Goal: Task Accomplishment & Management: Manage account settings

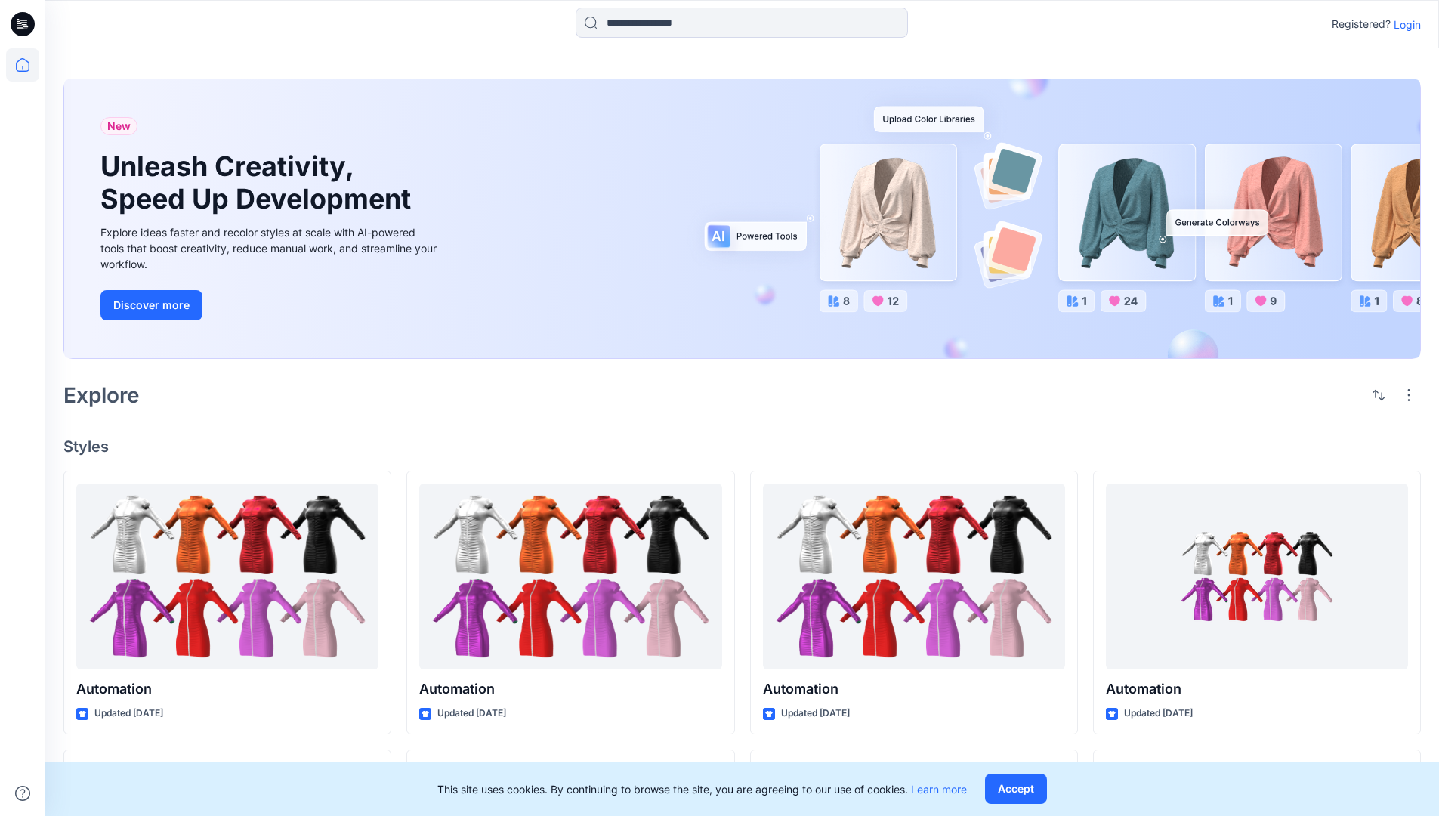
click at [1404, 24] on p "Login" at bounding box center [1407, 25] width 27 height 16
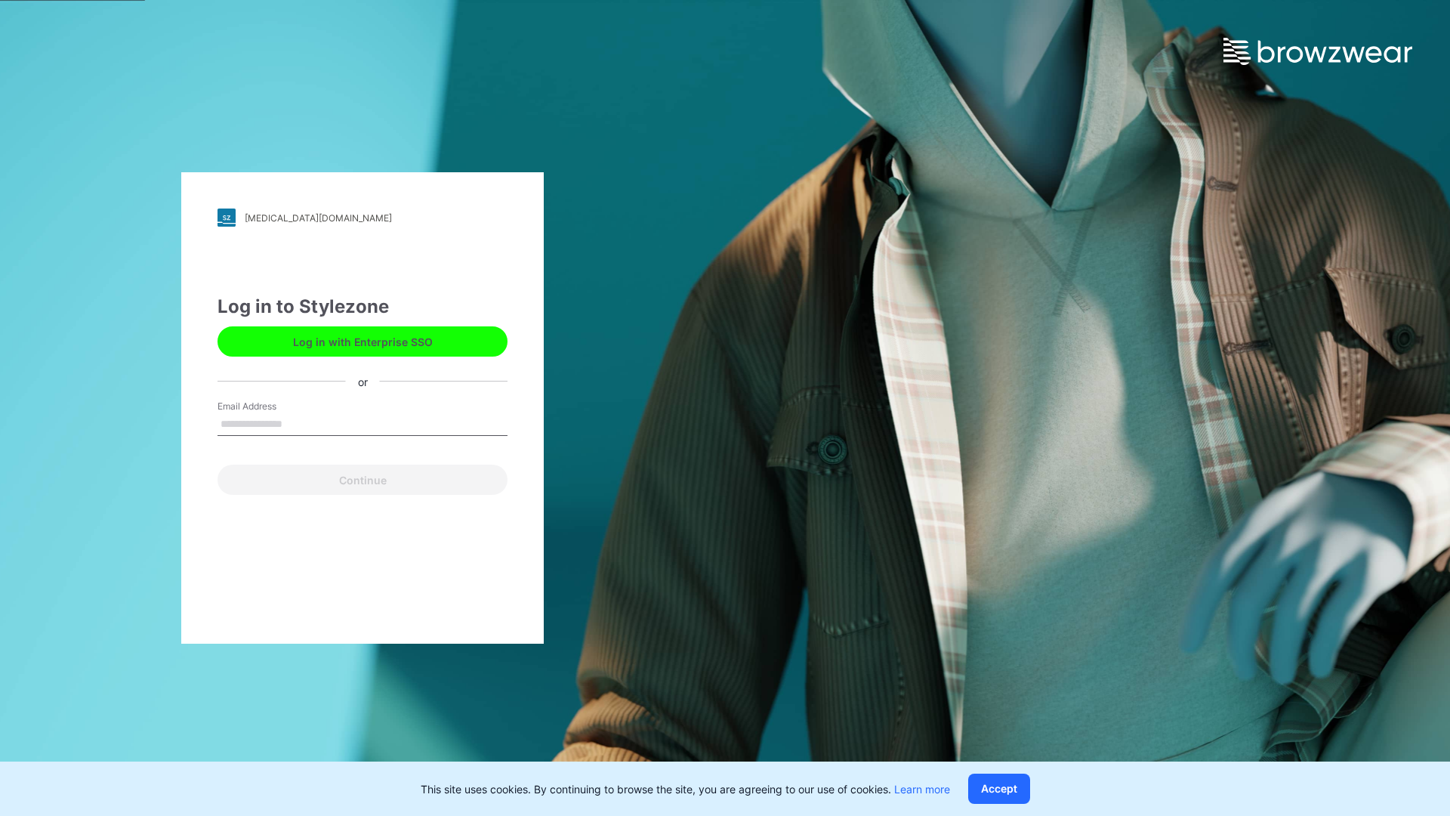
click at [298, 423] on input "Email Address" at bounding box center [363, 424] width 290 height 23
type input "**********"
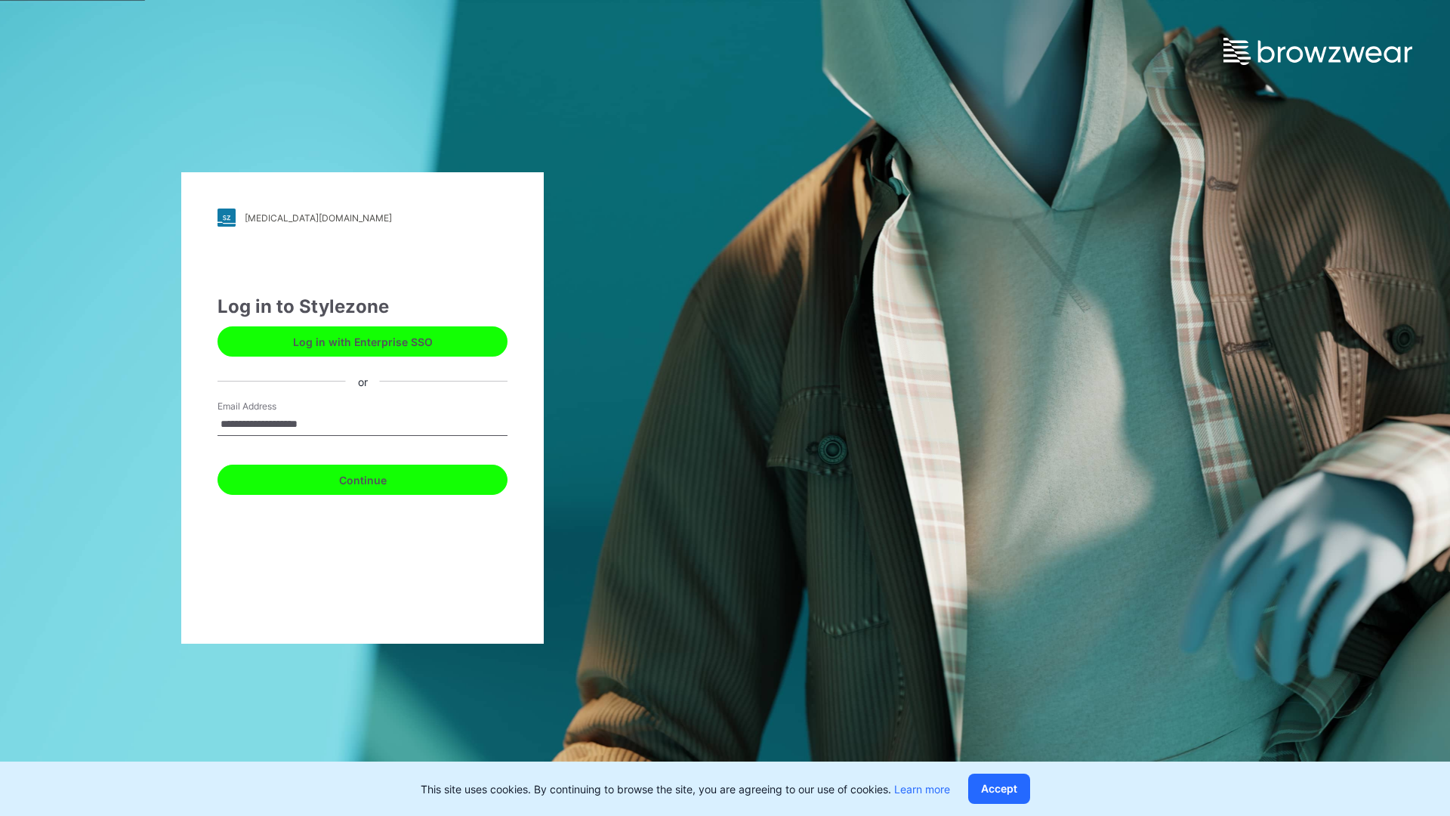
click at [379, 477] on button "Continue" at bounding box center [363, 480] width 290 height 30
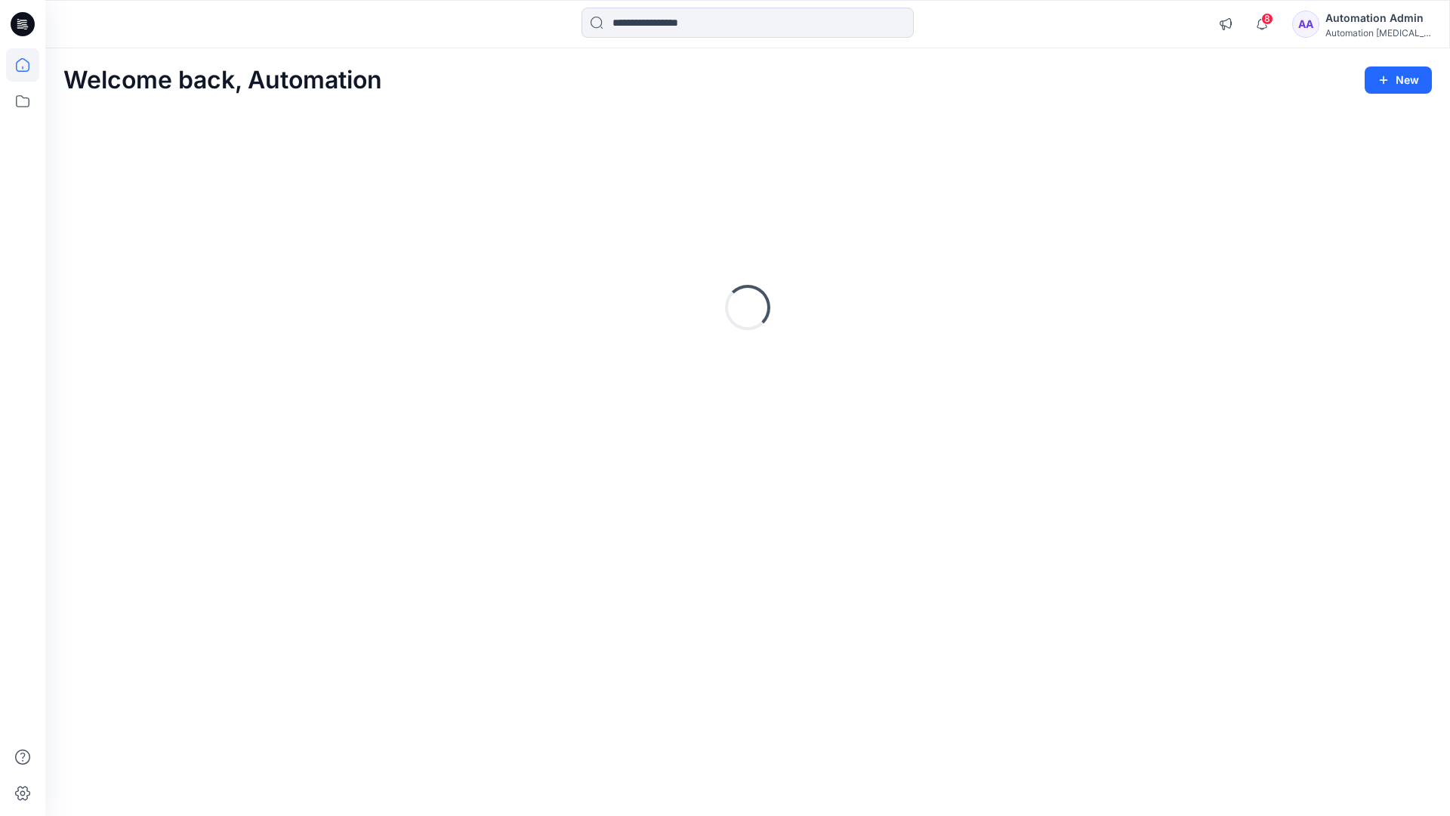
click at [29, 65] on icon at bounding box center [23, 65] width 14 height 14
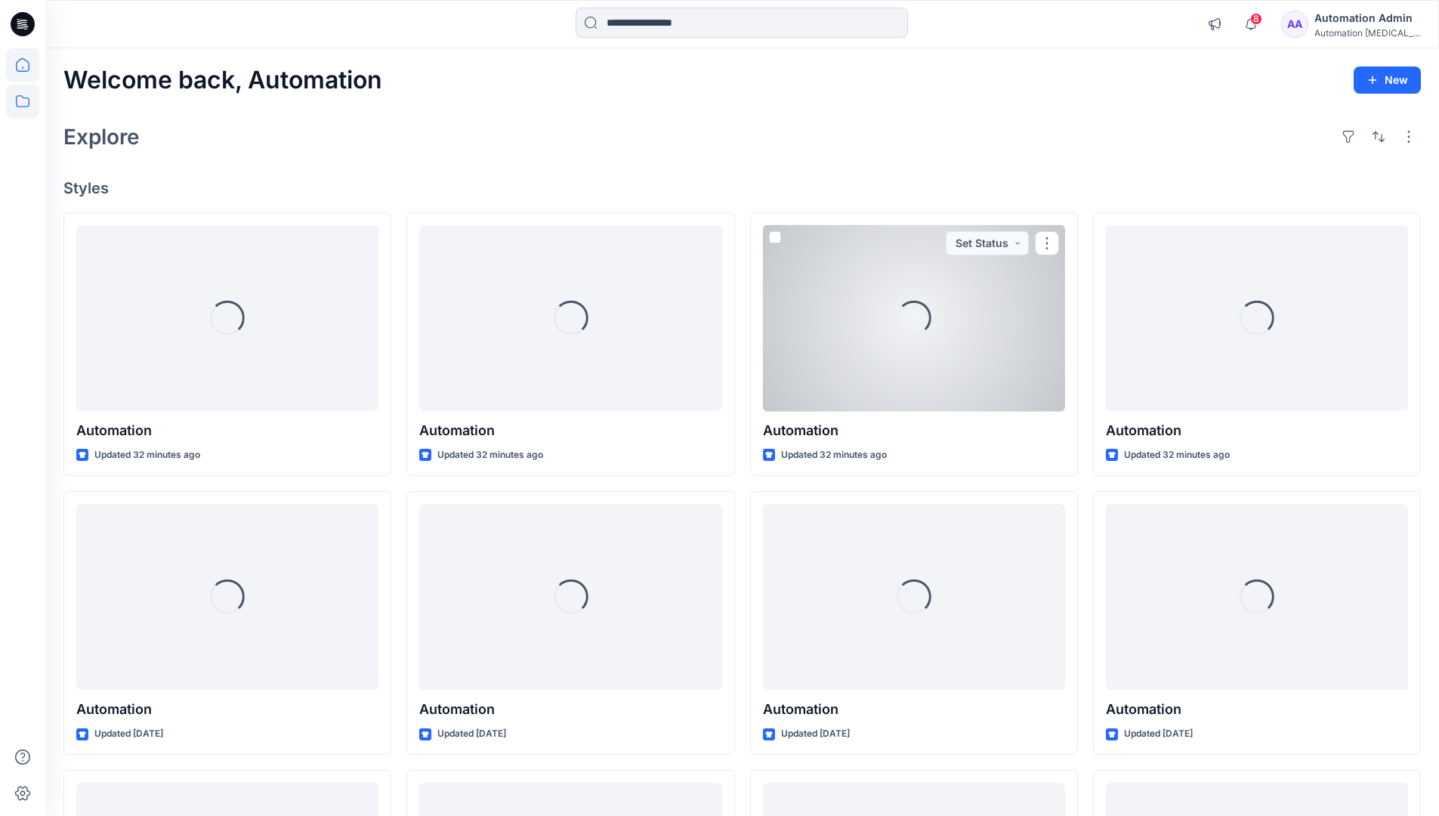
click at [20, 97] on icon at bounding box center [22, 101] width 33 height 33
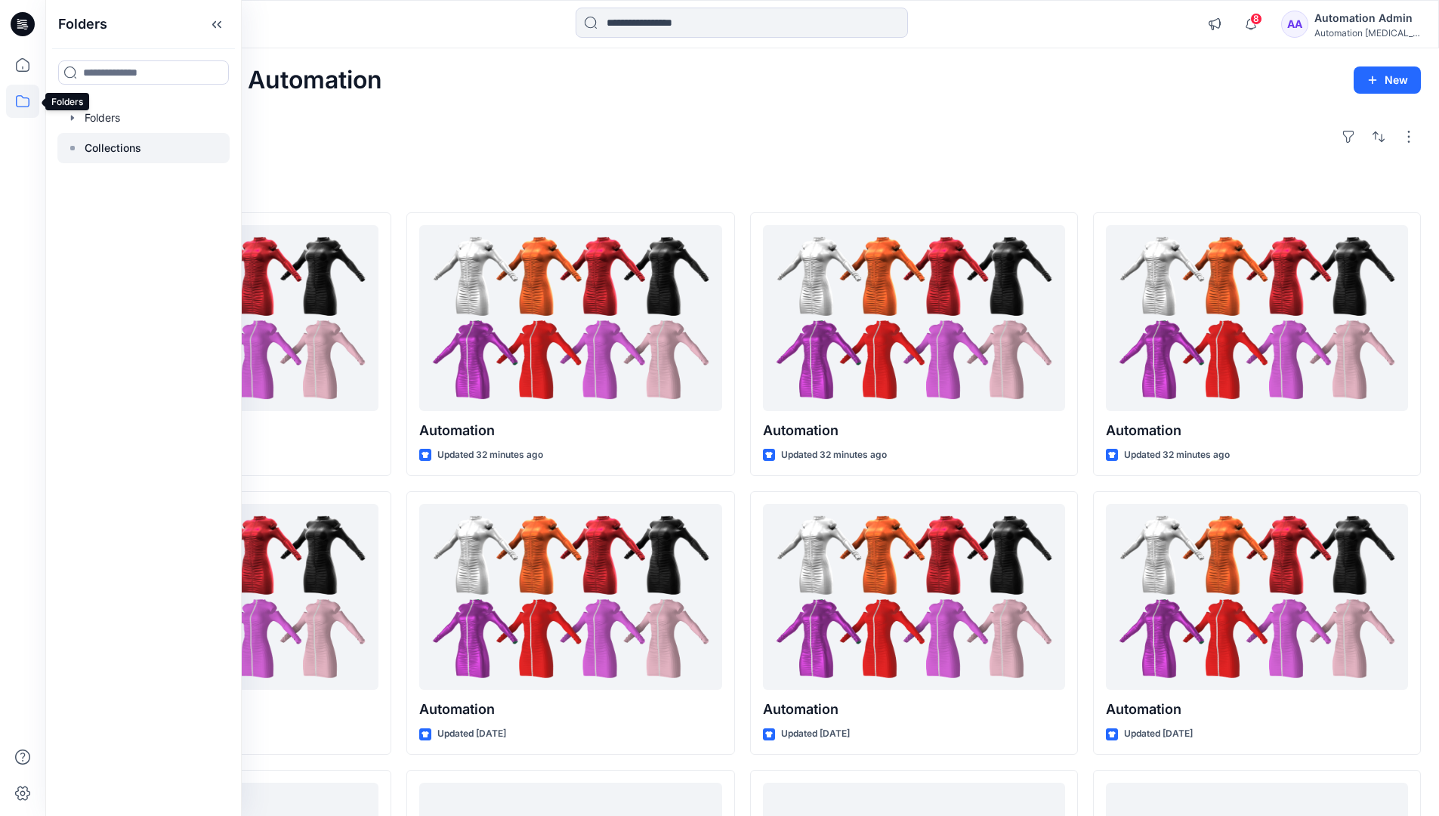
click at [100, 153] on p "Collections" at bounding box center [113, 148] width 57 height 18
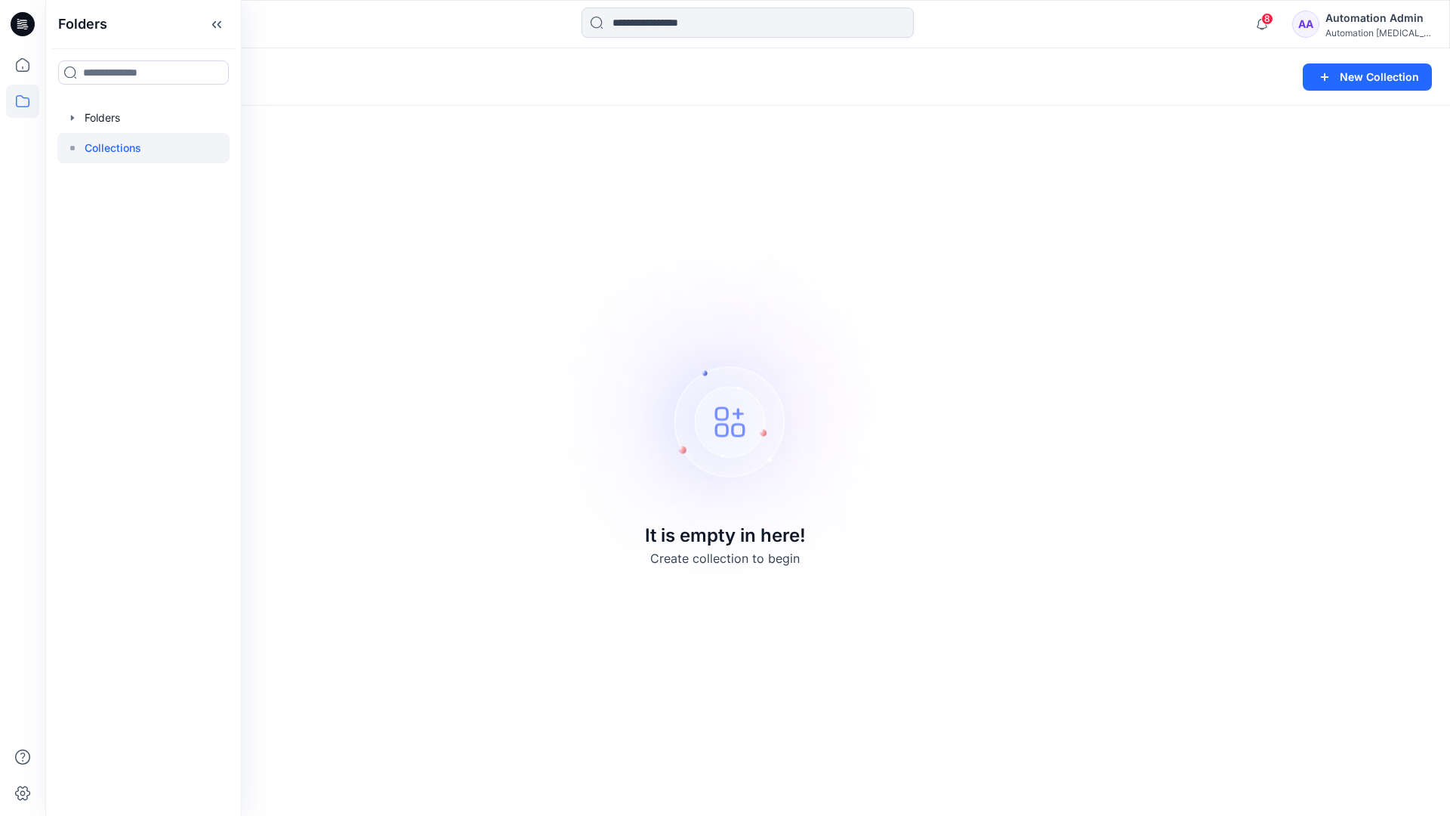
click at [1095, 203] on div "Collections New Collection It is empty in here! Create collection to begin" at bounding box center [747, 431] width 1405 height 767
click at [1367, 73] on button "New Collection" at bounding box center [1367, 76] width 129 height 27
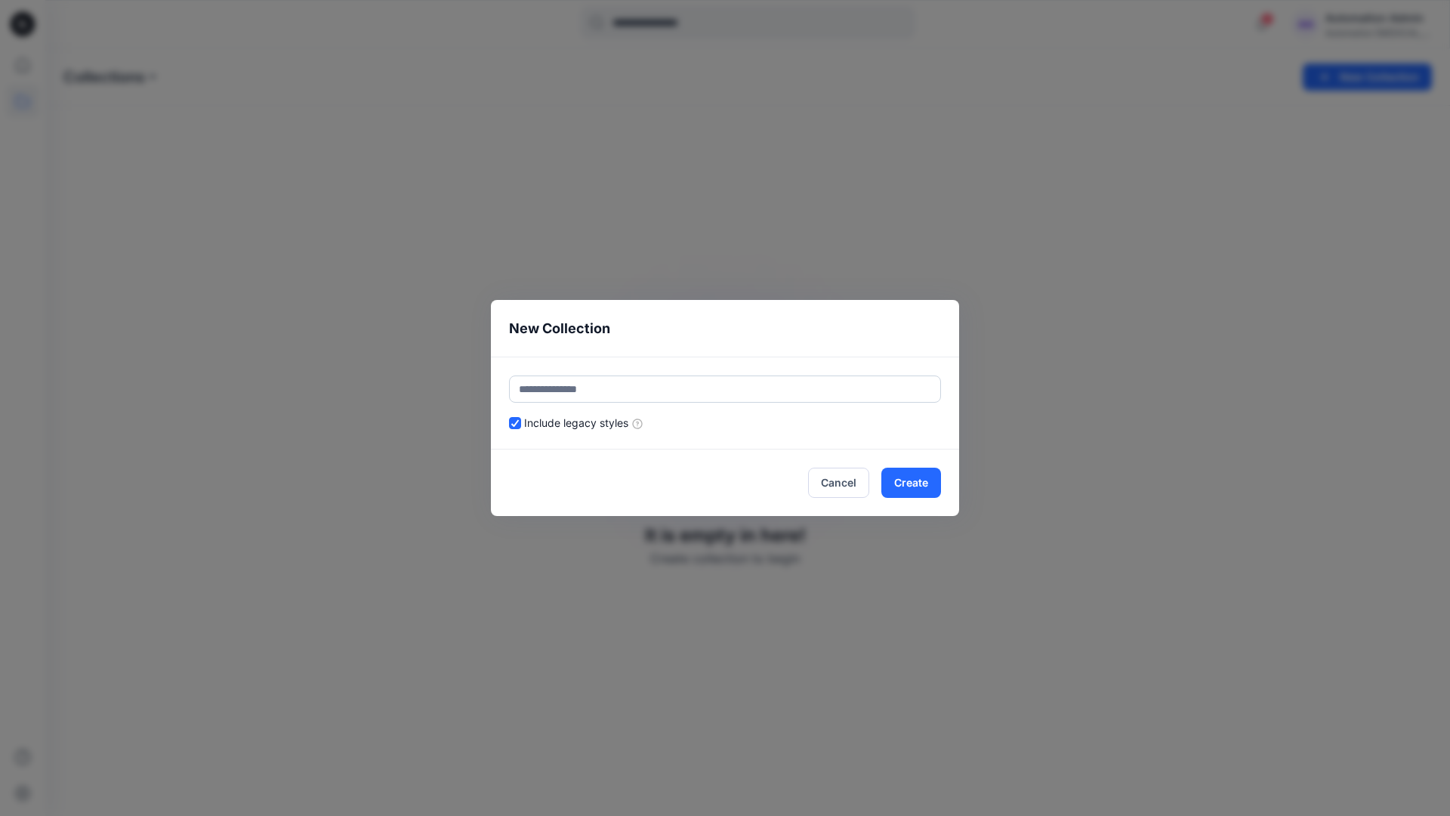
click at [755, 383] on input "text" at bounding box center [725, 388] width 432 height 27
type input "*********"
click at [904, 474] on button "Create" at bounding box center [912, 483] width 60 height 30
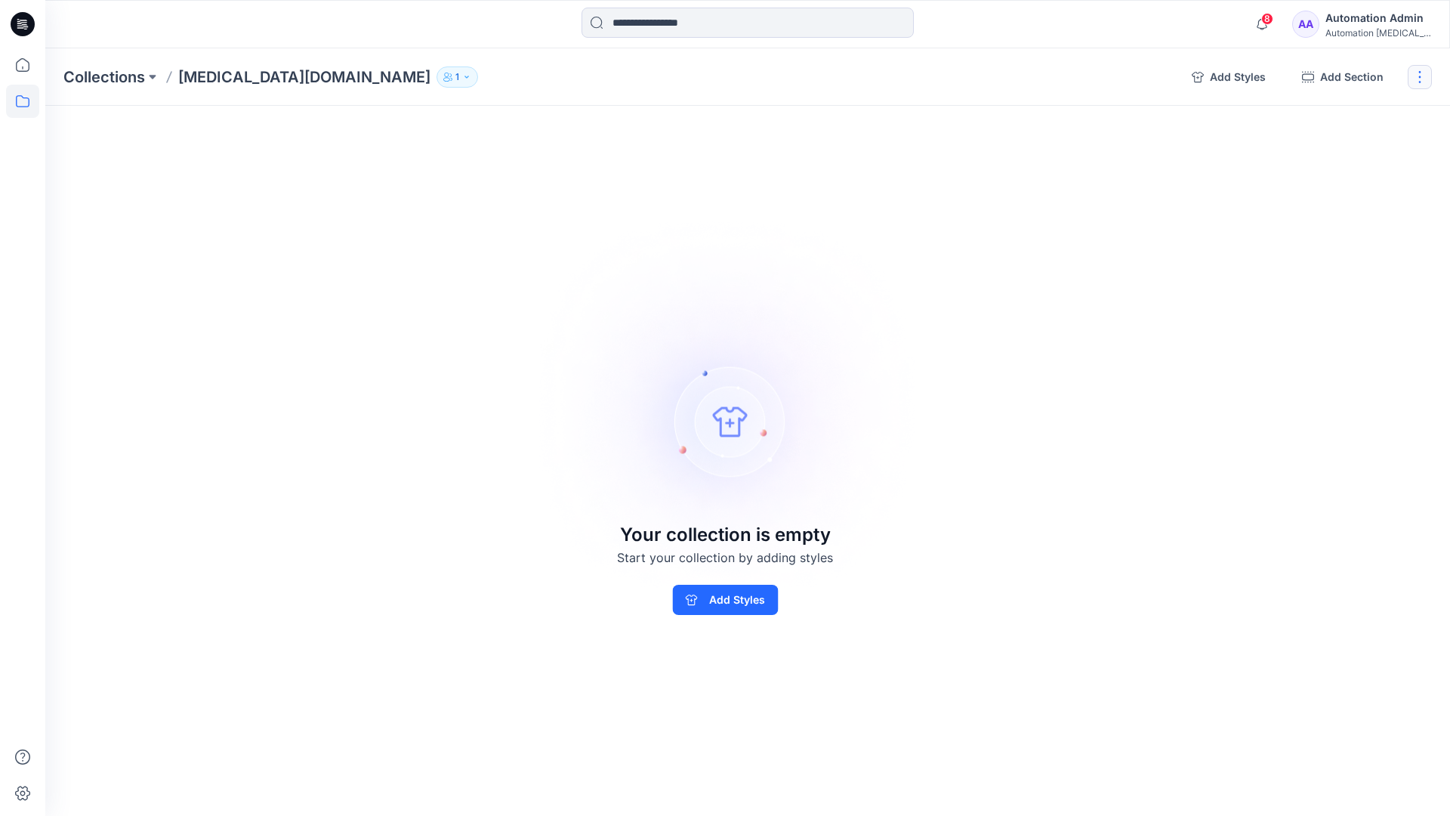
click at [1422, 82] on button "button" at bounding box center [1420, 77] width 24 height 24
click at [1358, 151] on button "Clone Collection" at bounding box center [1347, 146] width 163 height 28
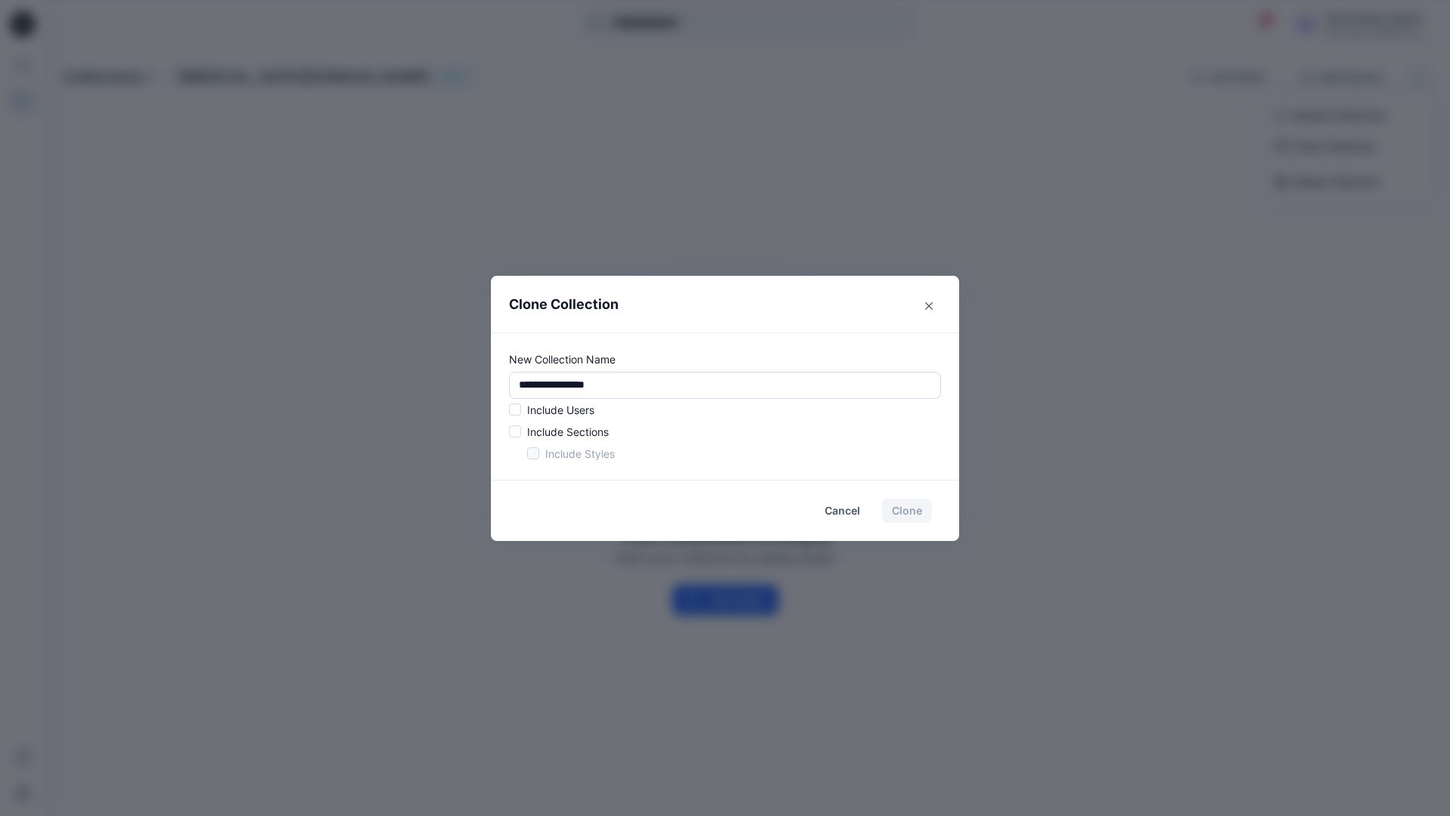
drag, startPoint x: 1358, startPoint y: 151, endPoint x: 477, endPoint y: 378, distance: 909.7
click at [477, 378] on div "**********" at bounding box center [725, 408] width 1450 height 816
type input "*"
click at [517, 412] on span at bounding box center [515, 409] width 12 height 12
click at [515, 434] on span at bounding box center [515, 431] width 12 height 12
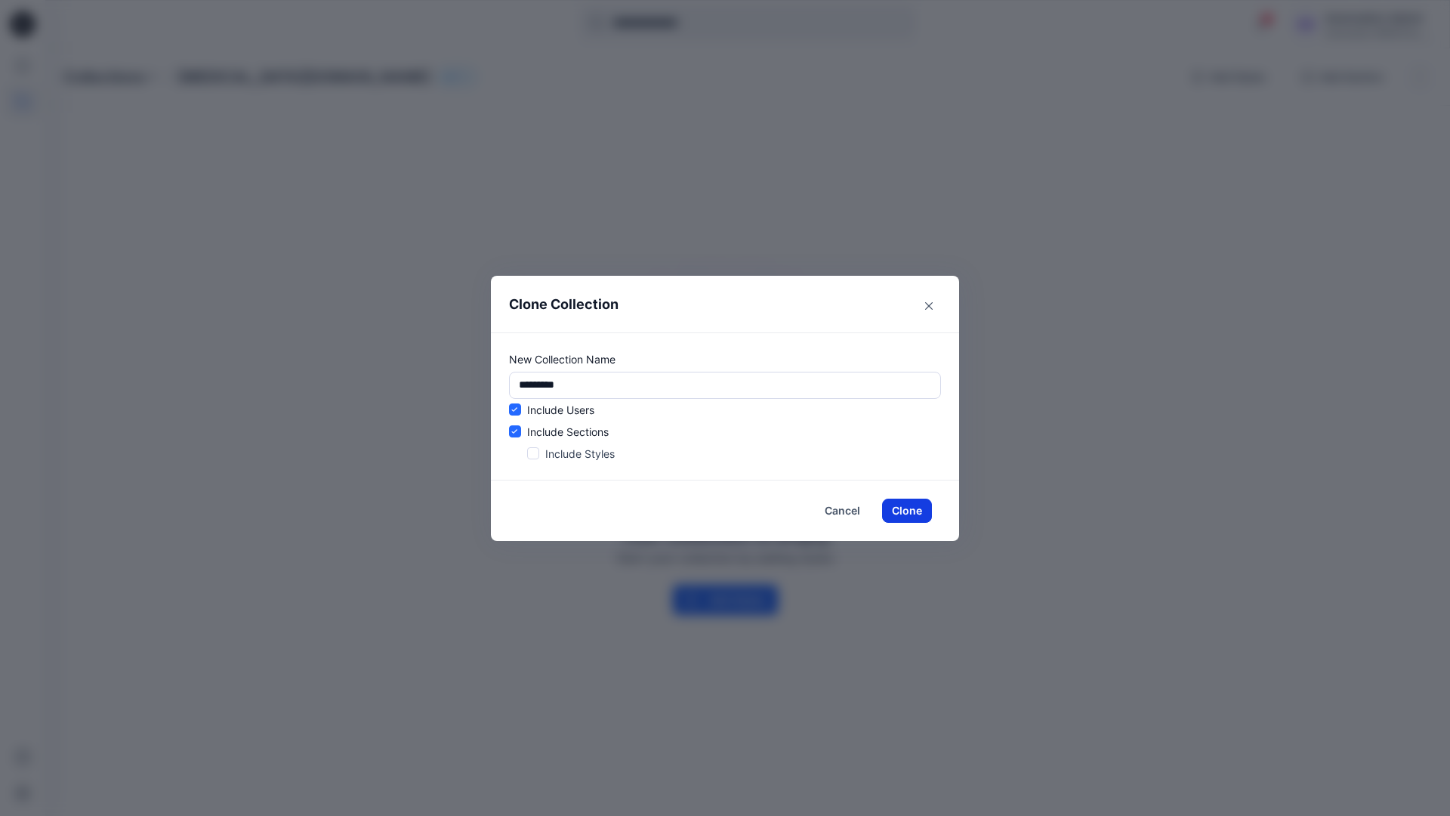
click at [902, 512] on button "Clone" at bounding box center [907, 511] width 50 height 24
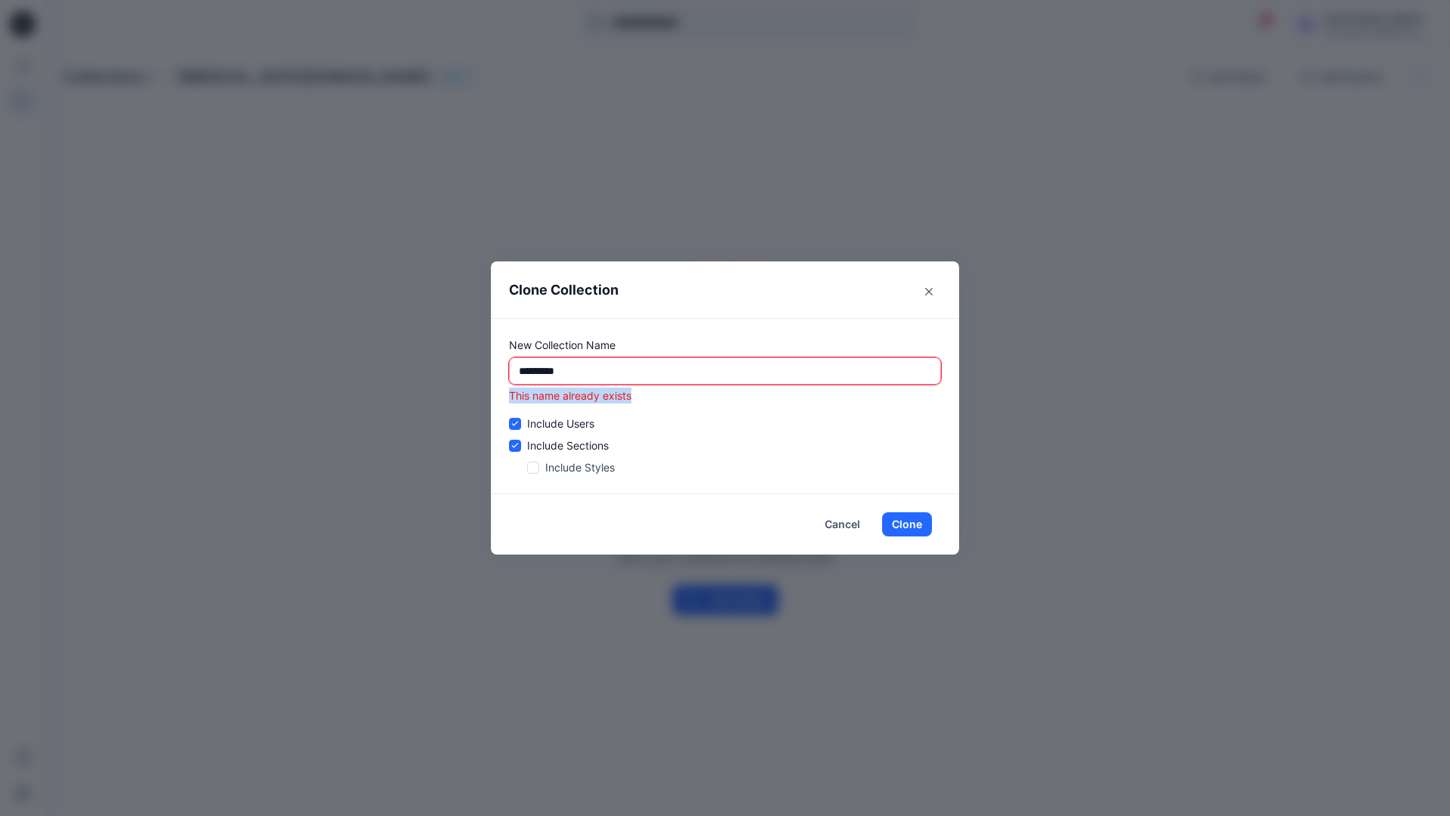
drag, startPoint x: 902, startPoint y: 512, endPoint x: 510, endPoint y: 399, distance: 408.1
click at [510, 399] on p "This name already exists" at bounding box center [725, 396] width 432 height 16
click at [641, 371] on input "*********" at bounding box center [725, 370] width 432 height 27
type input "*"
type input "**********"
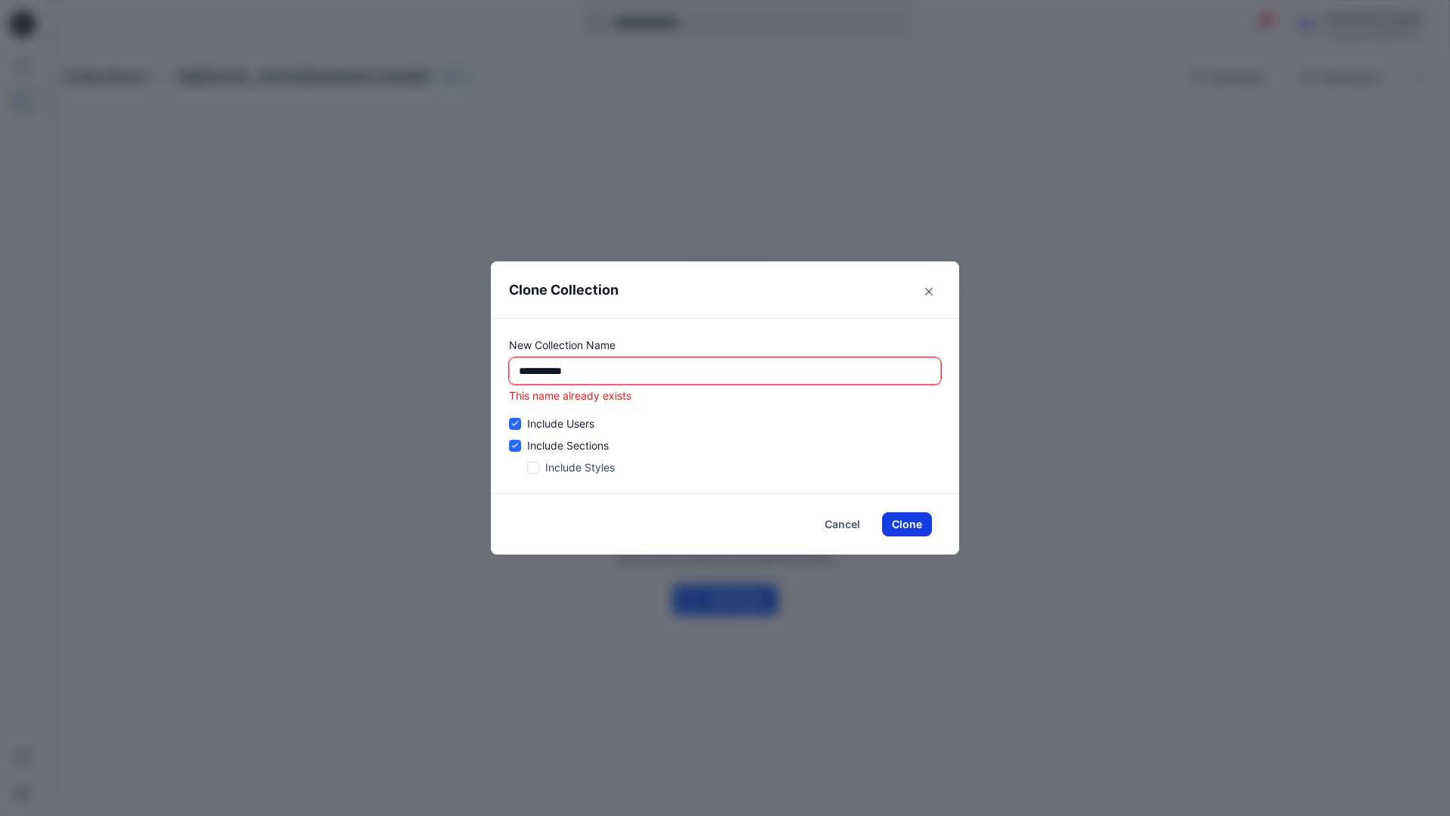
click at [915, 524] on button "Clone" at bounding box center [907, 524] width 50 height 24
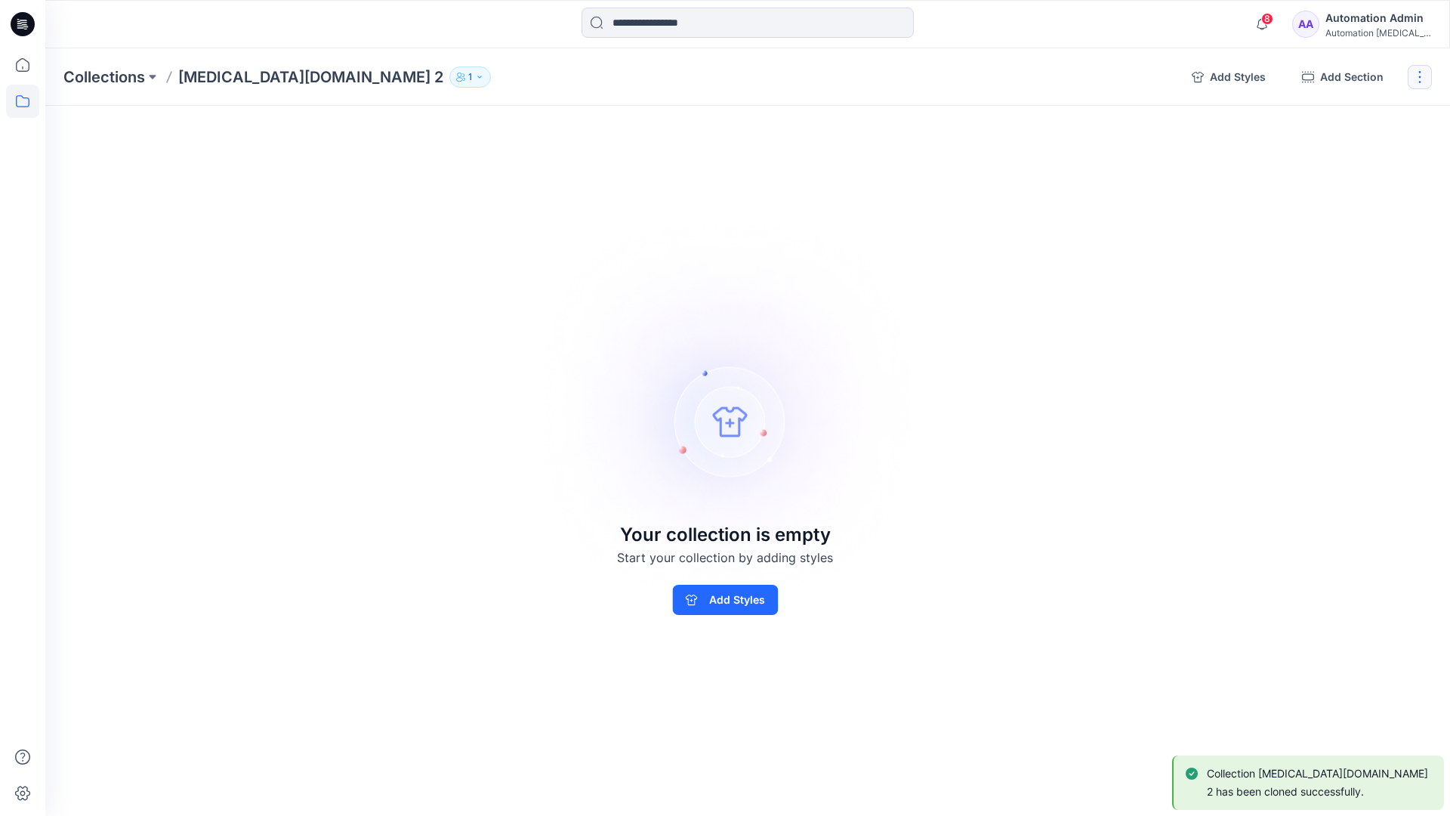
click at [1424, 78] on button "button" at bounding box center [1420, 77] width 24 height 24
click at [1360, 181] on button "Delete Collection" at bounding box center [1347, 182] width 163 height 28
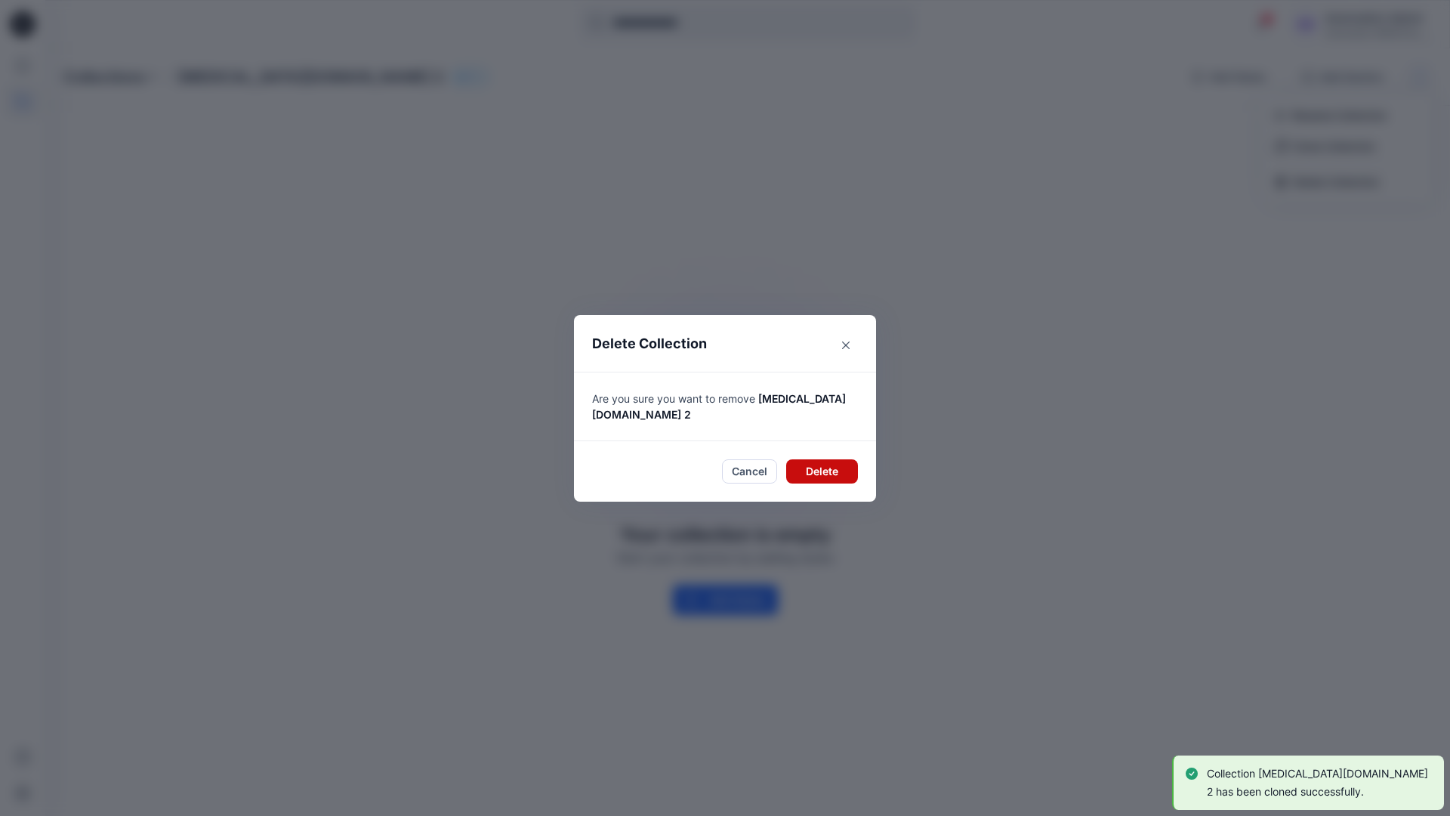
click at [835, 464] on button "Delete" at bounding box center [822, 471] width 72 height 24
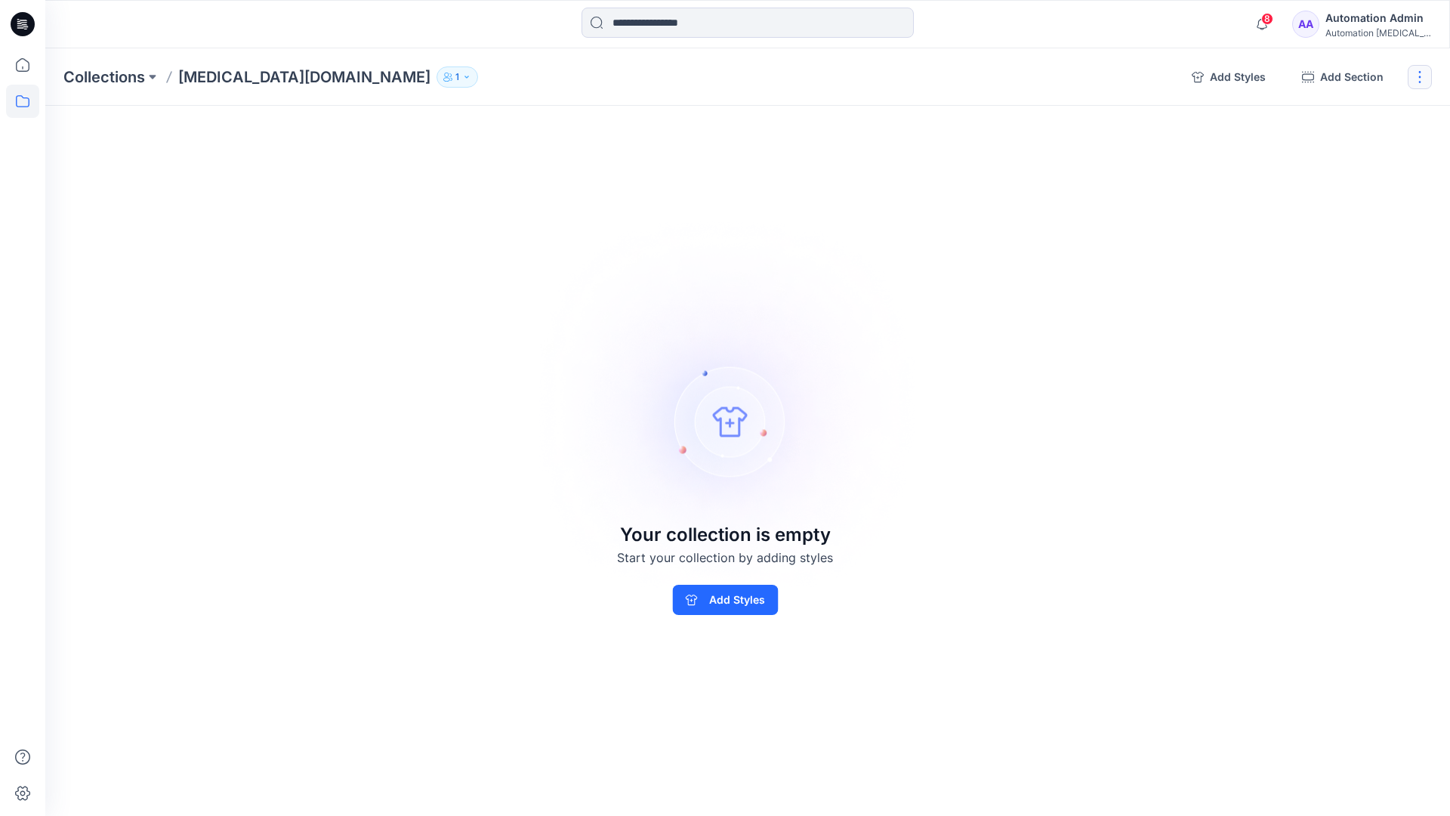
click at [1425, 76] on button "button" at bounding box center [1420, 77] width 24 height 24
click at [1332, 184] on button "Delete Collection" at bounding box center [1347, 182] width 163 height 28
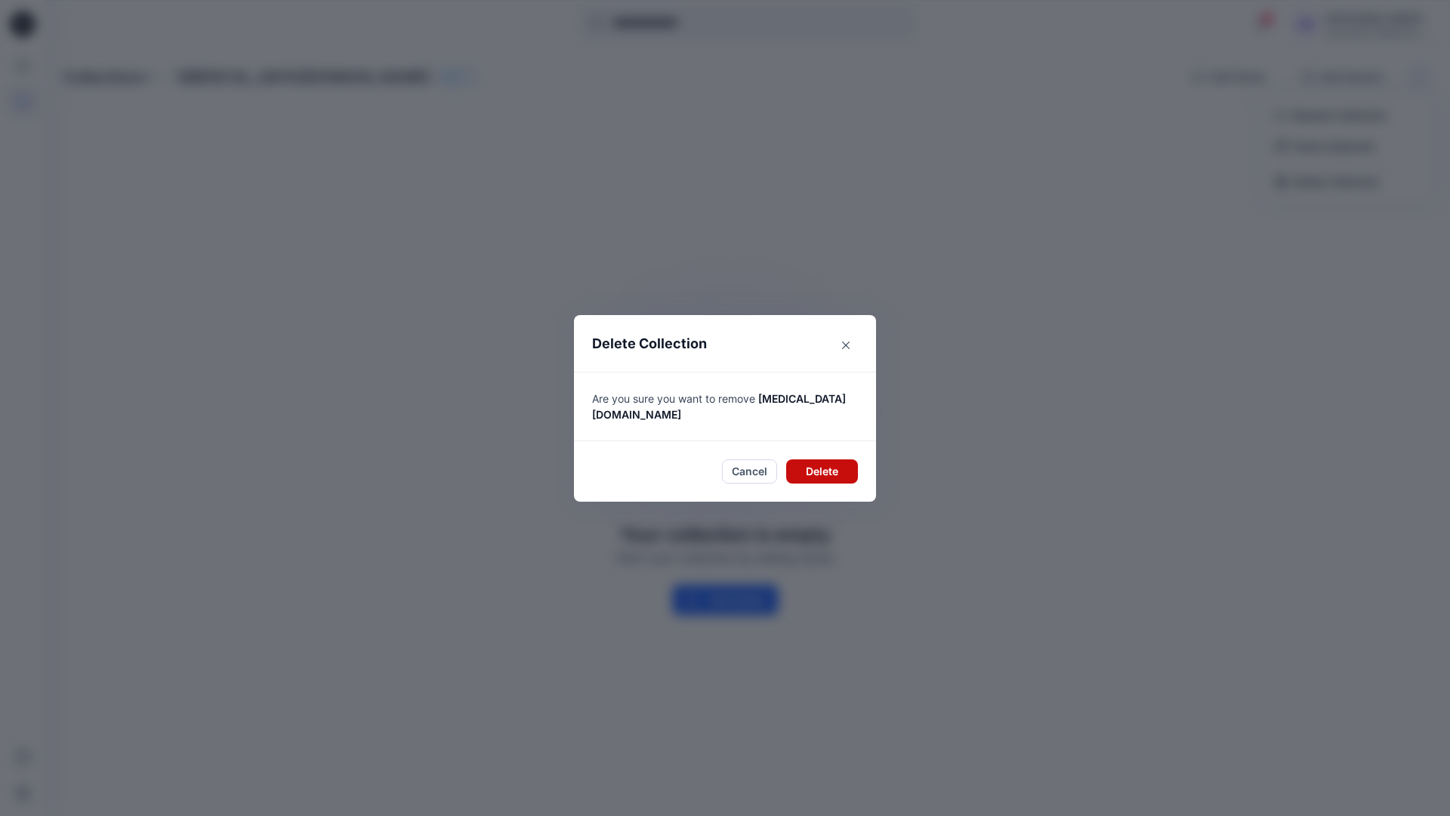
click at [820, 459] on button "Delete" at bounding box center [822, 471] width 72 height 24
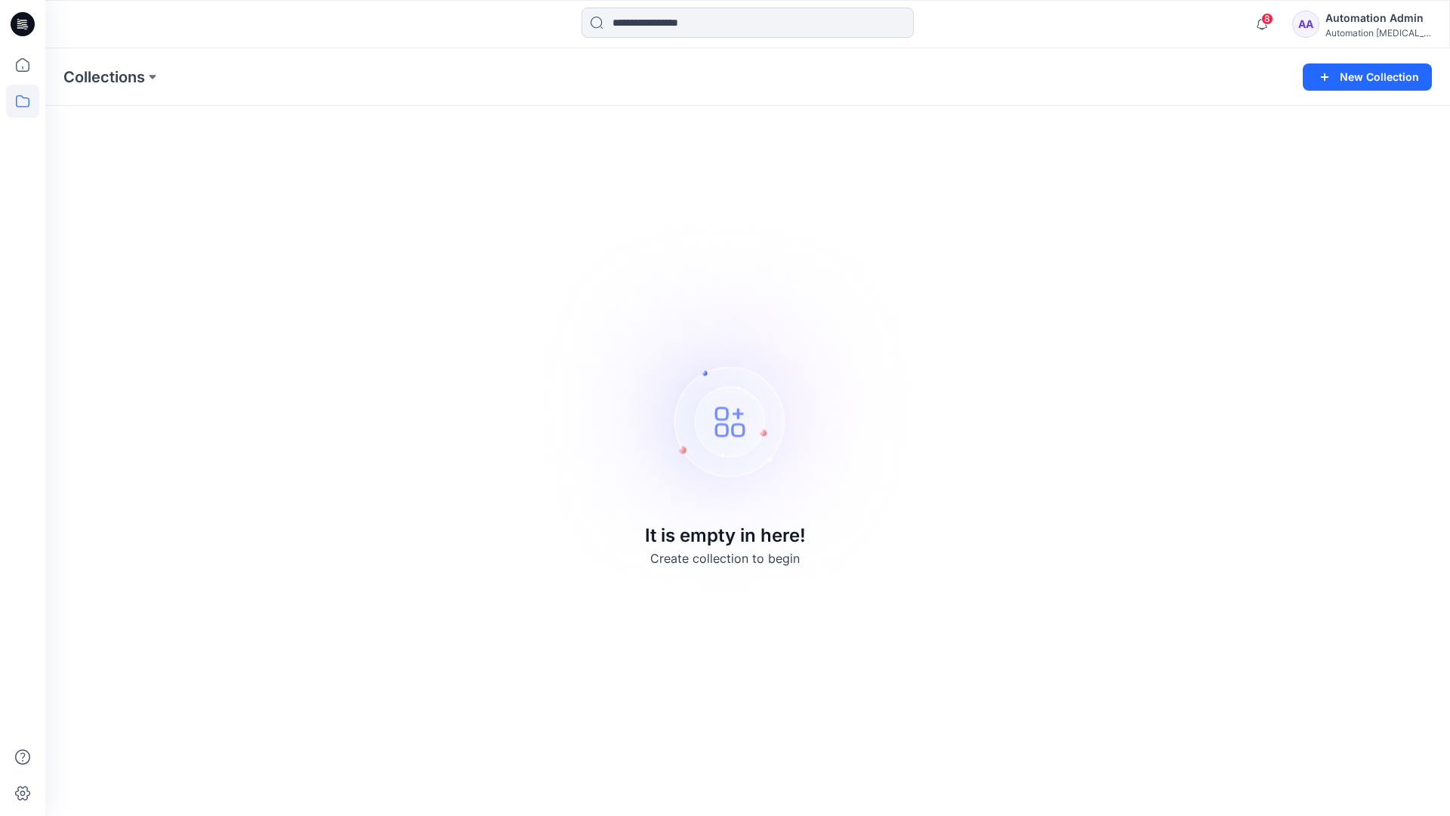
click at [1363, 17] on div "Automation Admin" at bounding box center [1379, 18] width 106 height 18
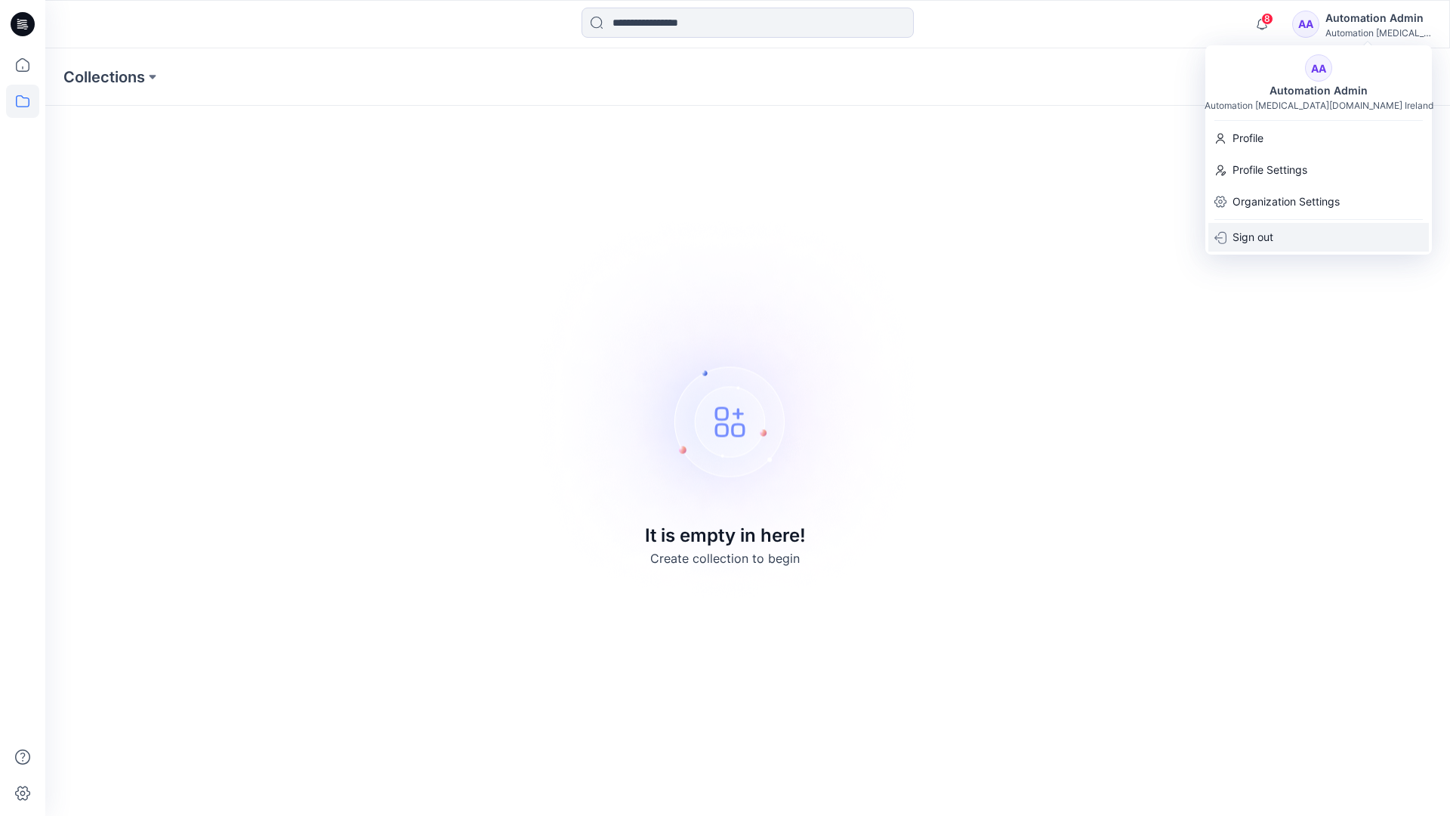
click at [1274, 230] on div "Sign out" at bounding box center [1319, 237] width 221 height 29
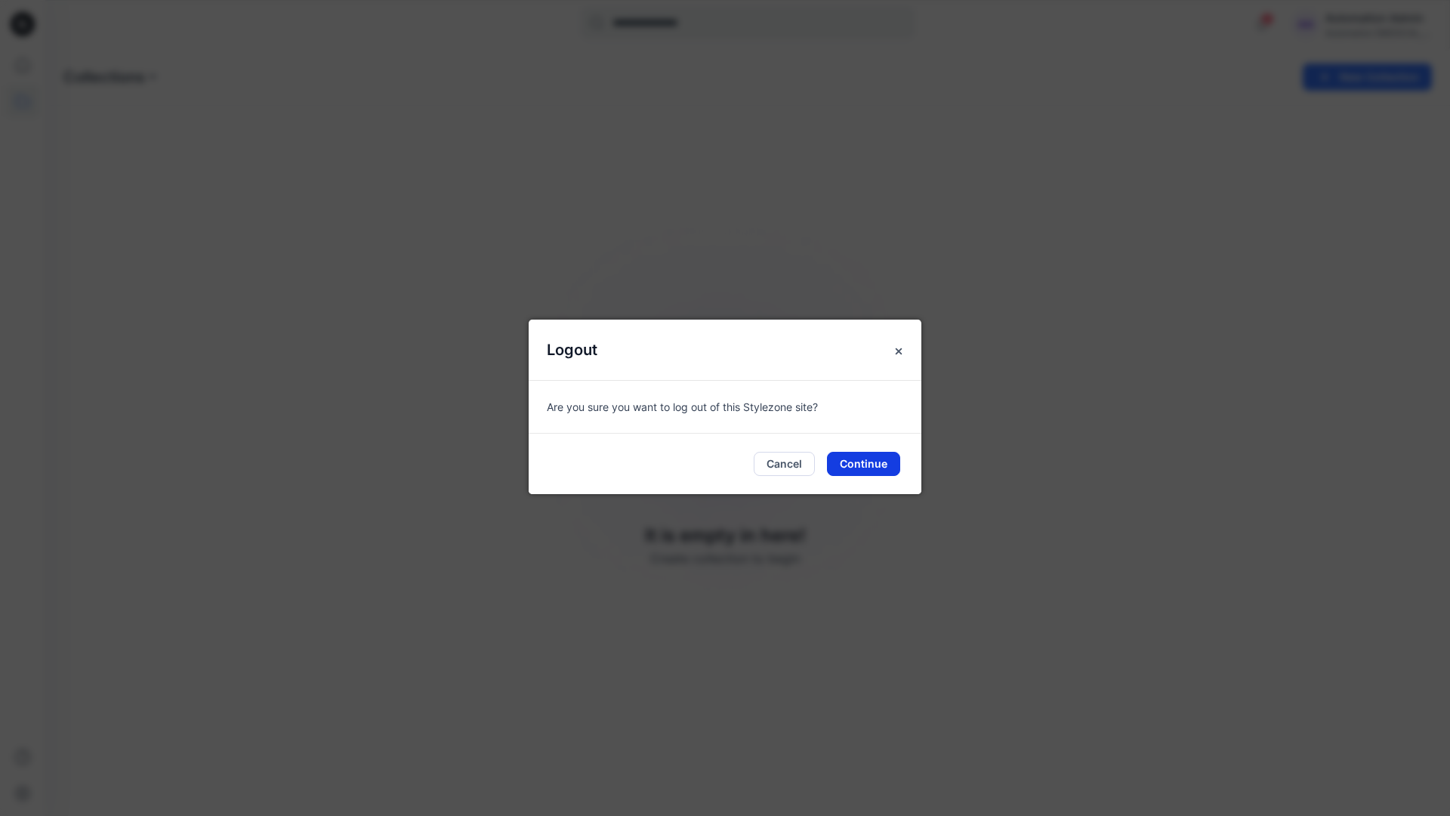
click at [885, 457] on button "Continue" at bounding box center [863, 464] width 73 height 24
